Goal: Task Accomplishment & Management: Use online tool/utility

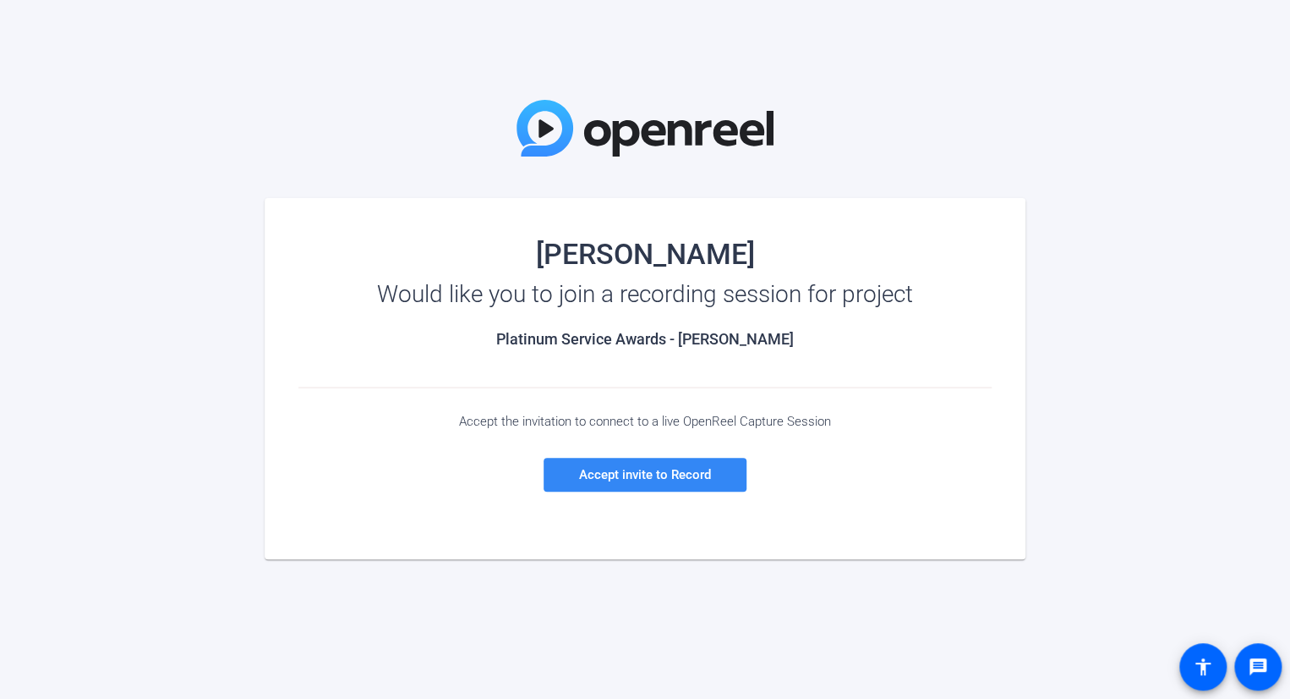
click at [667, 471] on span "Accept invite to Record" at bounding box center [645, 474] width 132 height 15
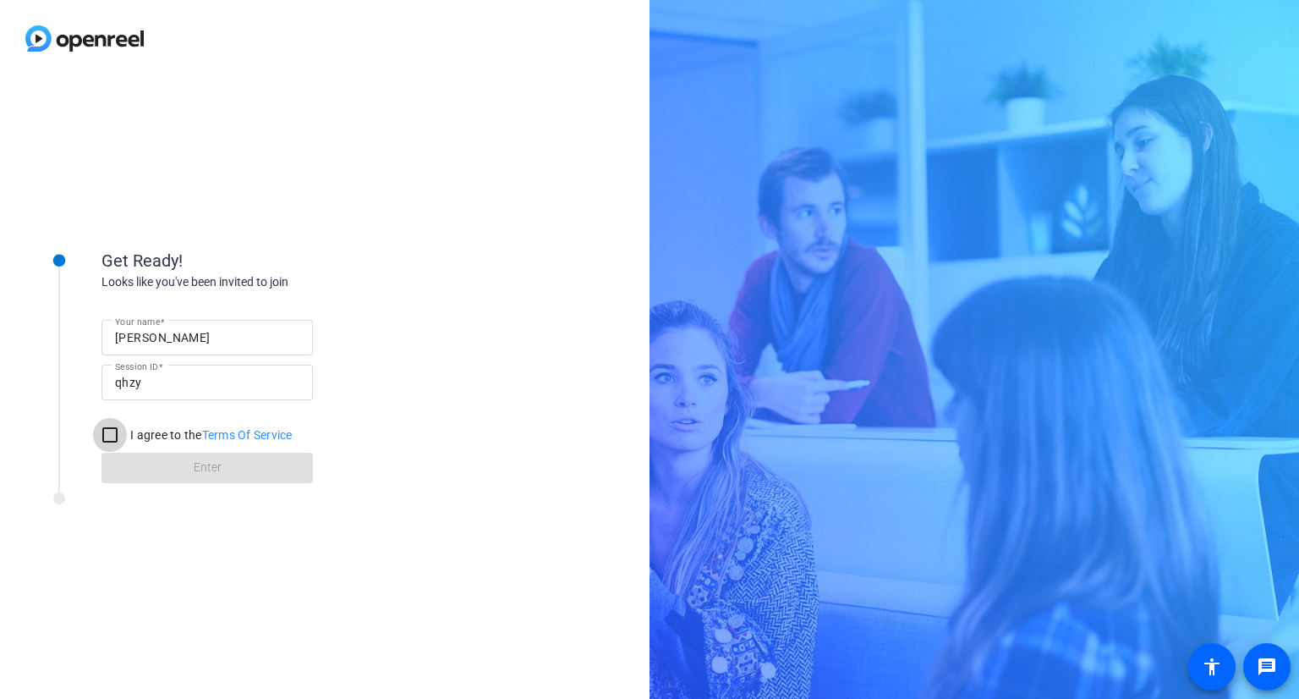
click at [102, 435] on input "I agree to the Terms Of Service" at bounding box center [110, 435] width 34 height 34
checkbox input "true"
click at [174, 466] on span at bounding box center [206, 467] width 211 height 41
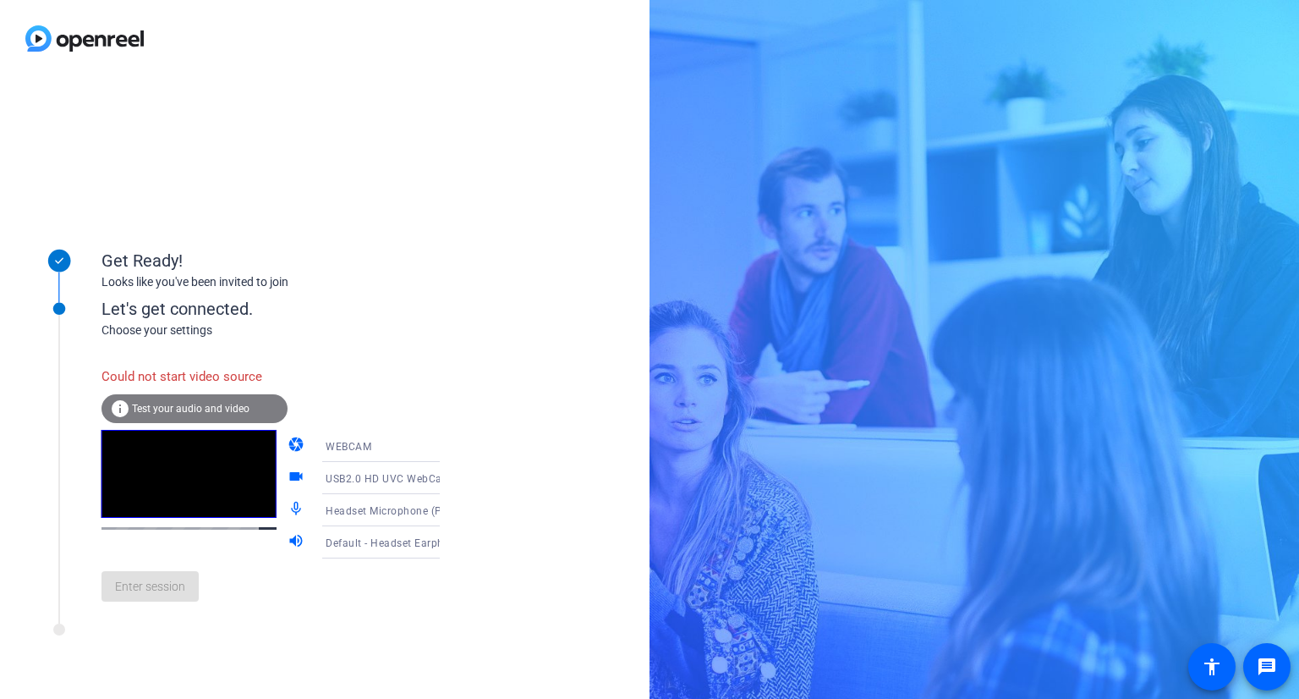
click at [68, 564] on div at bounding box center [59, 440] width 85 height 348
click at [199, 406] on span "Test your audio and video" at bounding box center [191, 409] width 118 height 12
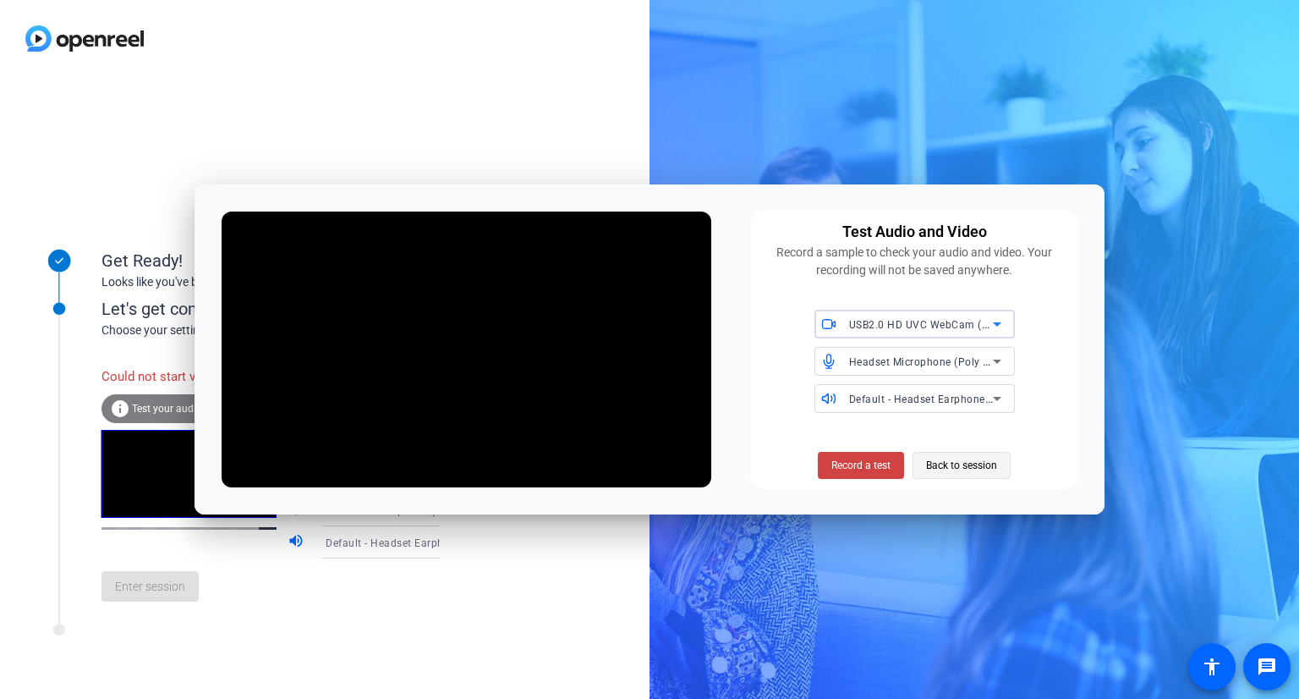
click at [970, 461] on span "Back to session" at bounding box center [961, 465] width 71 height 32
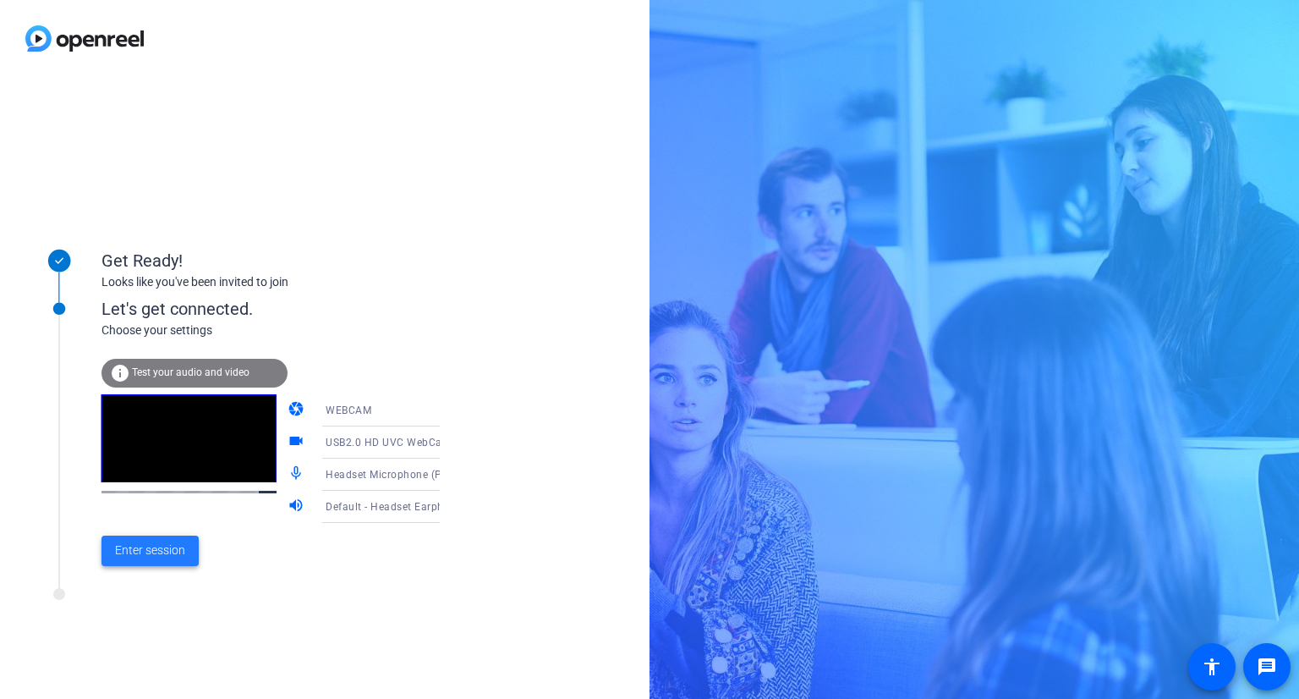
click at [157, 549] on span "Enter session" at bounding box center [150, 550] width 70 height 18
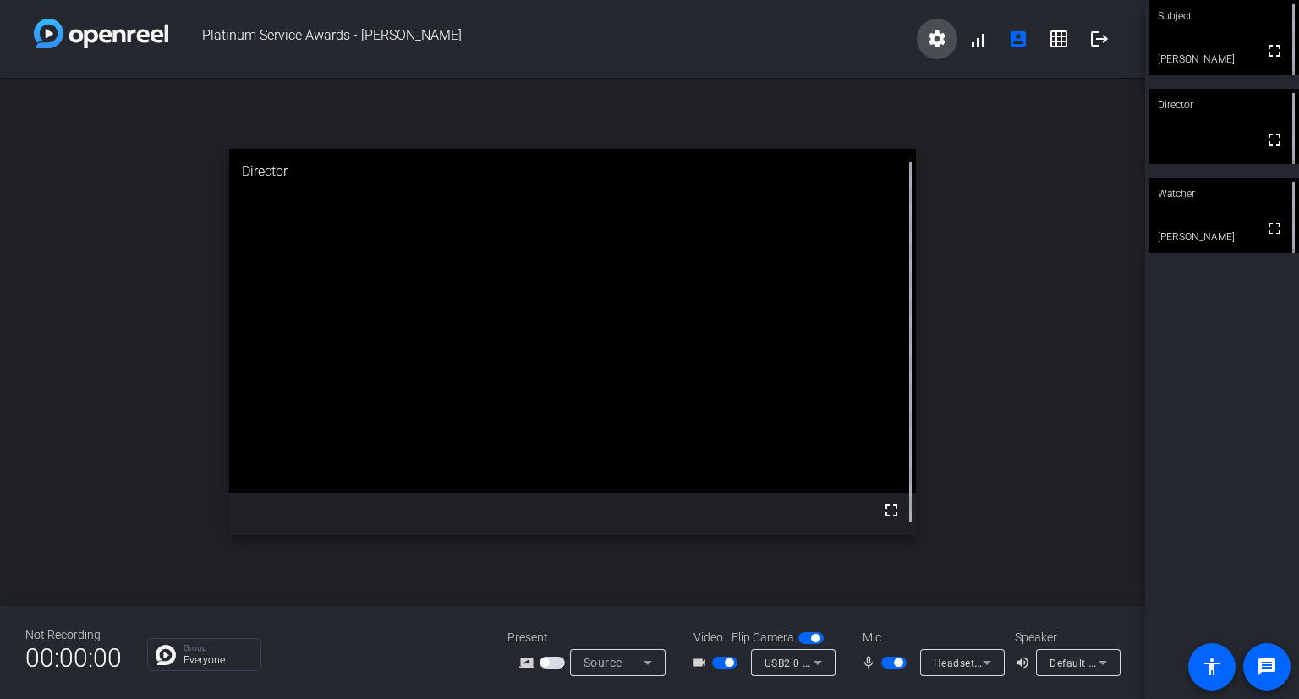
click at [929, 25] on span at bounding box center [937, 39] width 41 height 41
click at [1071, 307] on div at bounding box center [649, 349] width 1299 height 699
click at [1099, 41] on mat-icon "logout" at bounding box center [1099, 39] width 20 height 20
